Goal: Check status

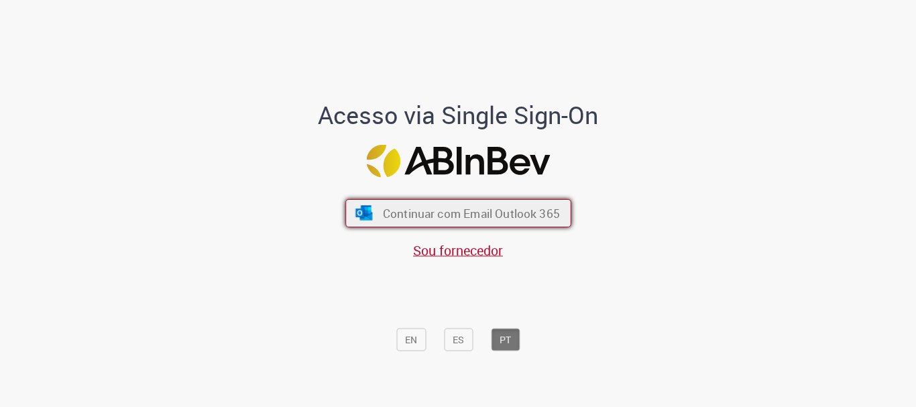
click at [437, 203] on button "Continuar com Email Outlook 365" at bounding box center [458, 213] width 226 height 28
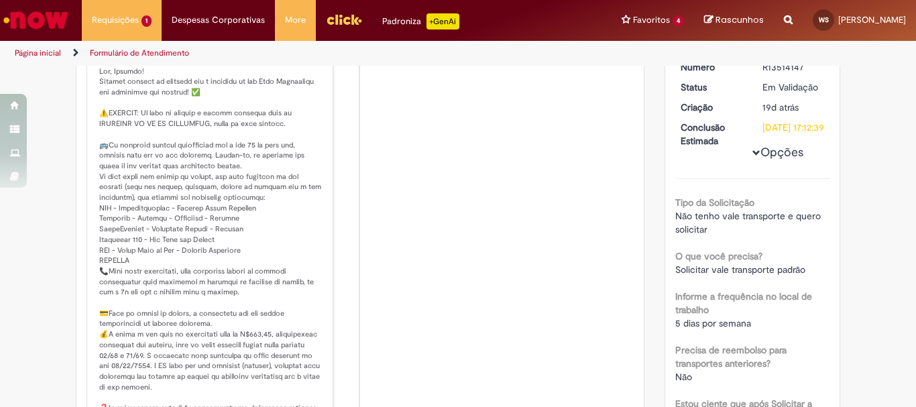
scroll to position [67, 0]
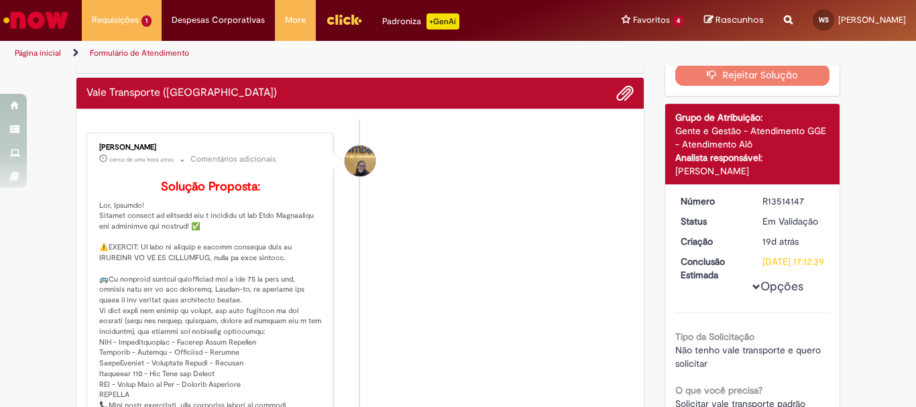
drag, startPoint x: 762, startPoint y: 234, endPoint x: 825, endPoint y: 235, distance: 63.0
click at [825, 228] on dd "Em Validação" at bounding box center [793, 221] width 82 height 13
click at [802, 248] on div "19d atrás 19 dias atrás" at bounding box center [793, 241] width 62 height 13
drag, startPoint x: 791, startPoint y: 256, endPoint x: 750, endPoint y: 259, distance: 41.0
click at [752, 248] on dd "19d atrás 19 dias atrás 10/09/2025 11:12:36" at bounding box center [793, 241] width 82 height 13
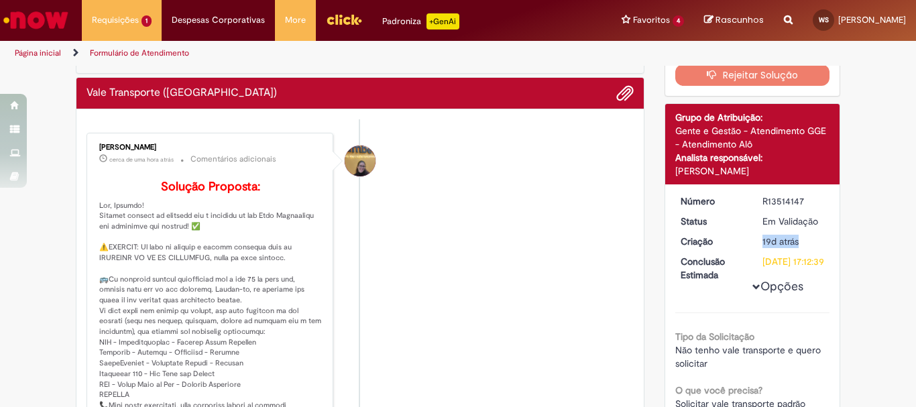
drag, startPoint x: 792, startPoint y: 287, endPoint x: 740, endPoint y: 274, distance: 53.3
click at [740, 194] on dl "Número R13514147 Status Em Validação Criação 19d atrás 19 dias atrás Conclusão …" at bounding box center [753, 194] width 165 height 0
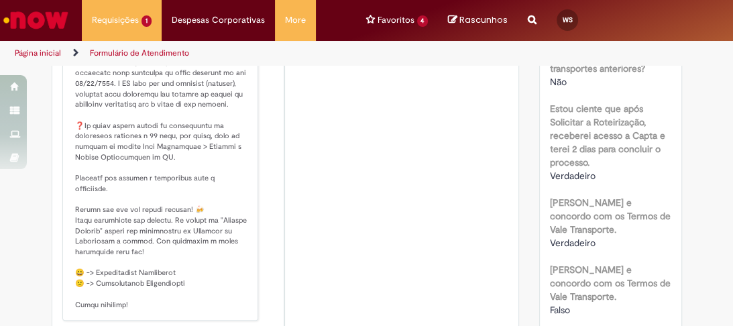
scroll to position [496, 0]
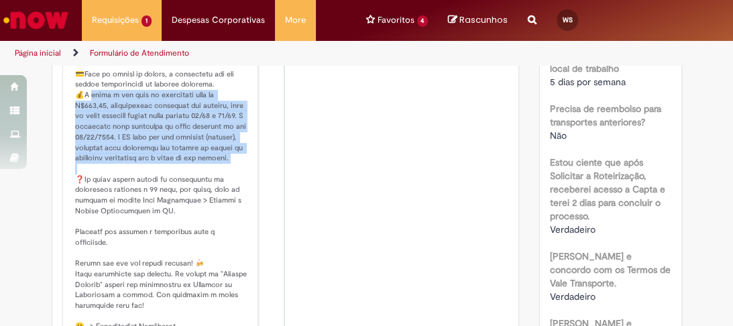
drag, startPoint x: 78, startPoint y: 117, endPoint x: 239, endPoint y: 176, distance: 171.4
click at [239, 176] on p "Solução Proposta:" at bounding box center [161, 64] width 173 height 599
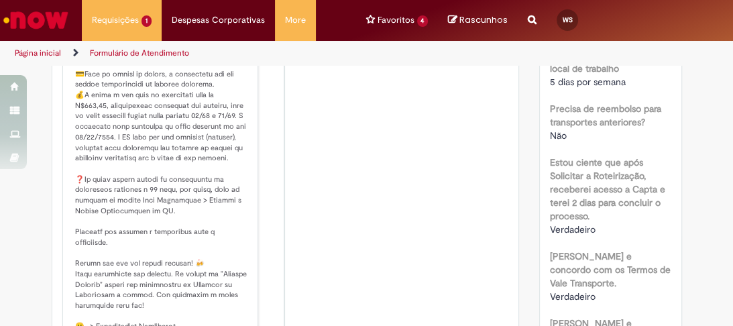
click at [235, 193] on p "Solução Proposta:" at bounding box center [161, 64] width 173 height 599
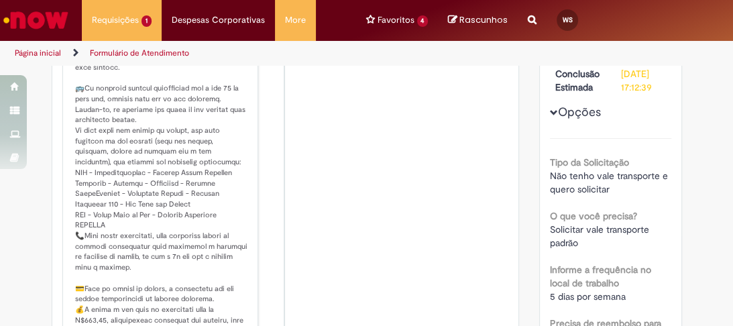
scroll to position [335, 0]
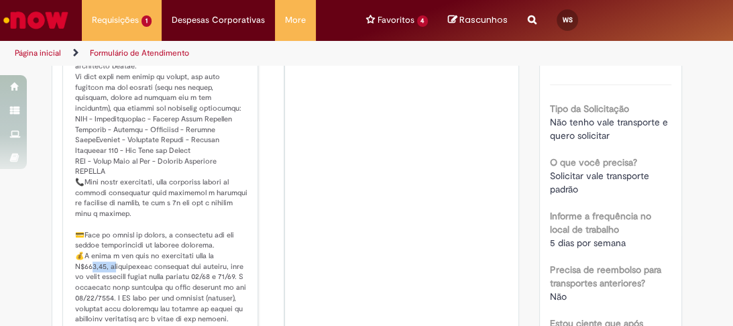
drag, startPoint x: 221, startPoint y: 273, endPoint x: 252, endPoint y: 271, distance: 31.6
click at [252, 271] on div "Amanda de Campos Gomes do Nascimento cerca de uma hora atrás cerca de uma hora …" at bounding box center [160, 200] width 196 height 671
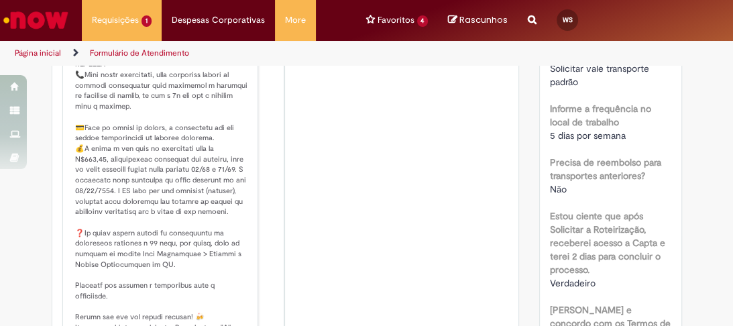
click at [212, 185] on p "Solução Proposta:" at bounding box center [161, 117] width 173 height 599
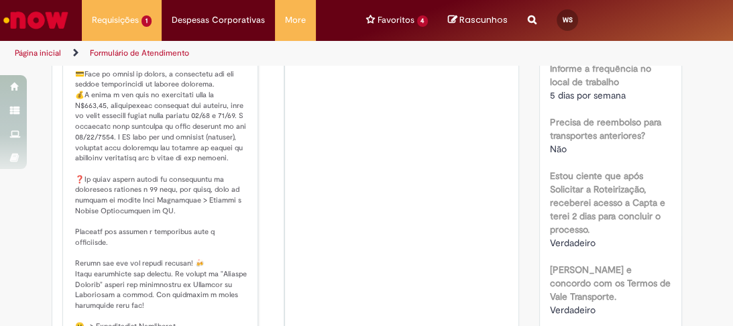
scroll to position [644, 0]
